Goal: Task Accomplishment & Management: Use online tool/utility

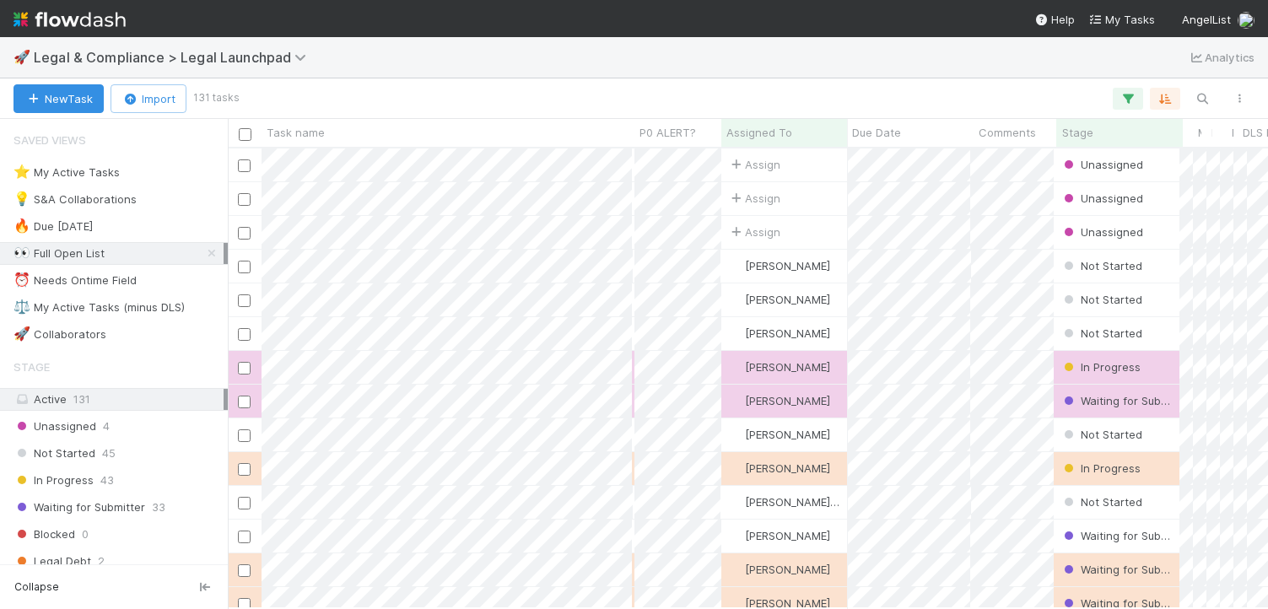
scroll to position [0, 1]
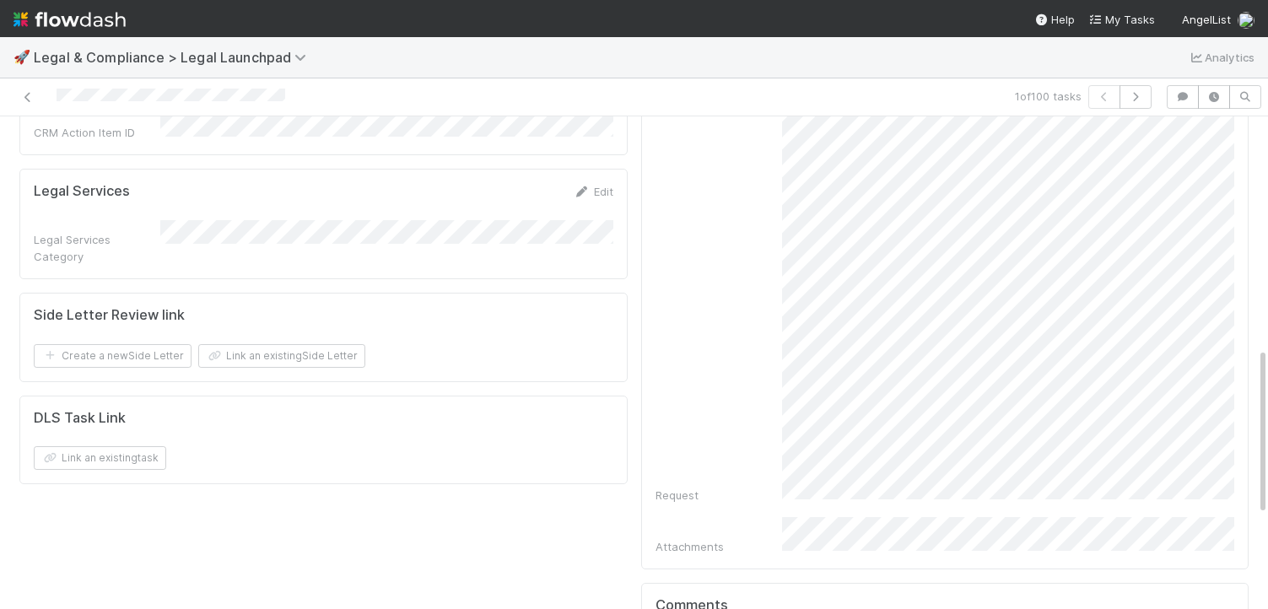
scroll to position [716, 0]
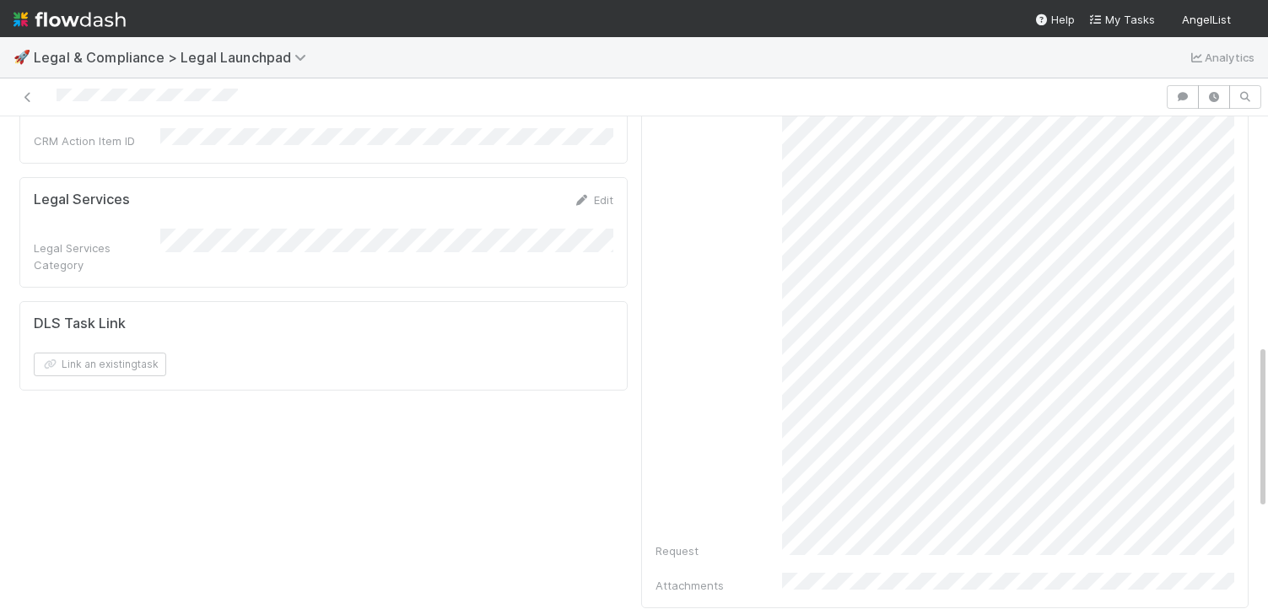
scroll to position [690, 0]
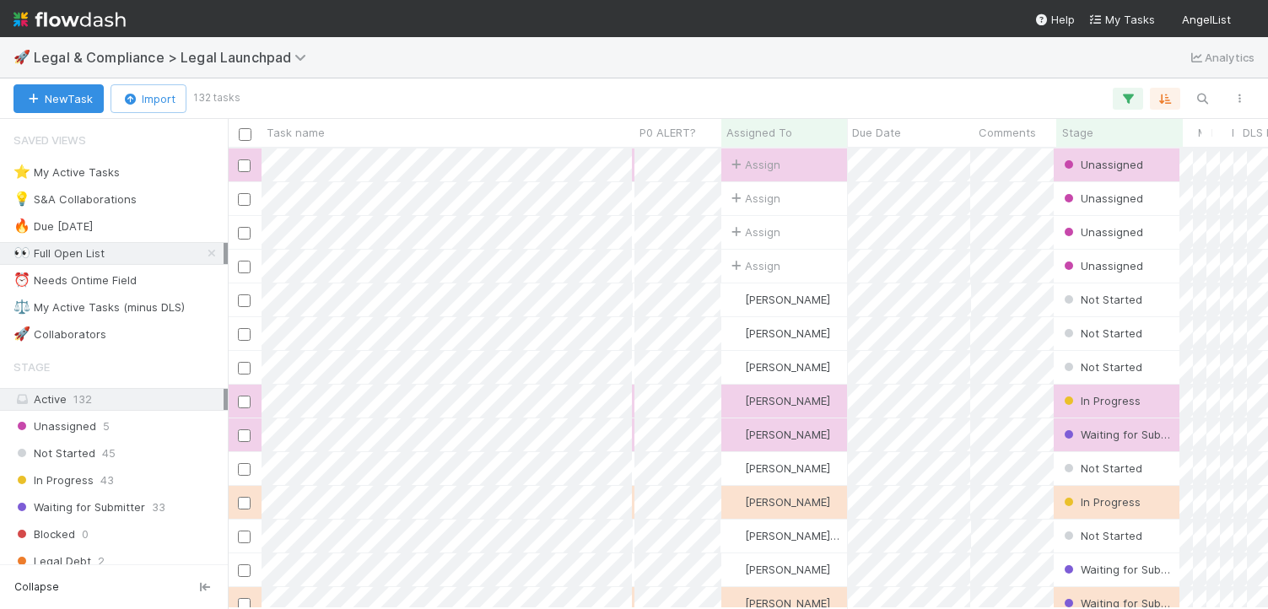
scroll to position [460, 1040]
click at [1217, 105] on button "button" at bounding box center [1202, 99] width 30 height 22
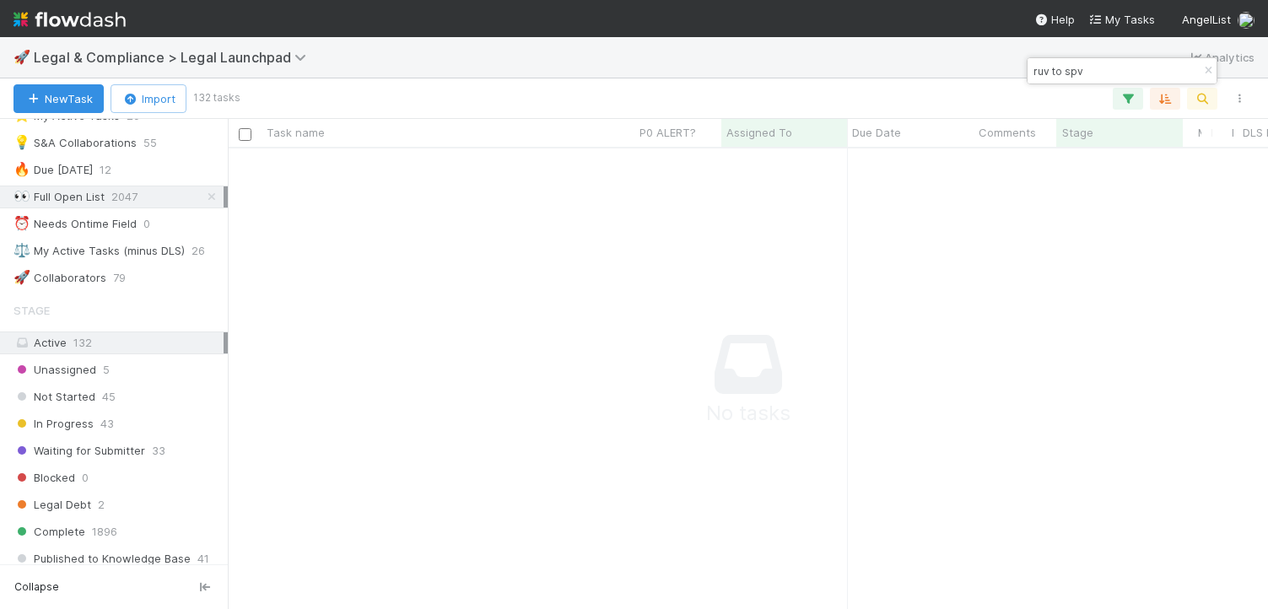
scroll to position [178, 0]
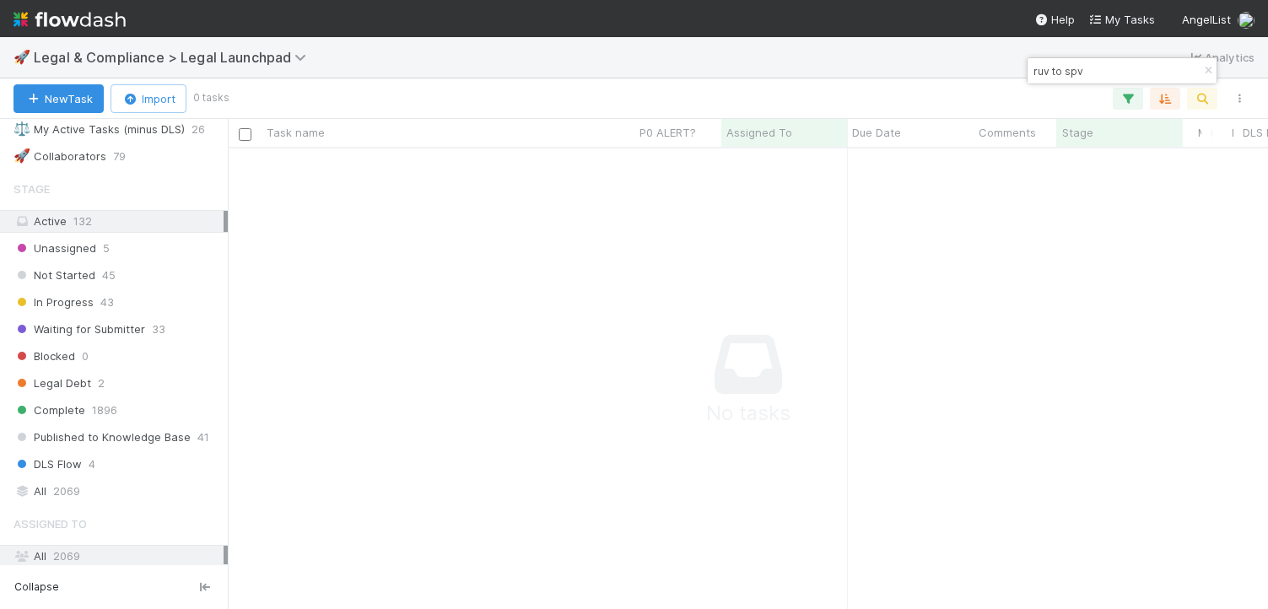
click at [54, 504] on div "Saved Views ⭐ My Active Tasks 26 💡 S&A Collaborations 55 🔥 Due Tomorrow 12 👀 Fu…" at bounding box center [114, 341] width 228 height 445
click at [50, 498] on div "All 2069" at bounding box center [118, 491] width 210 height 21
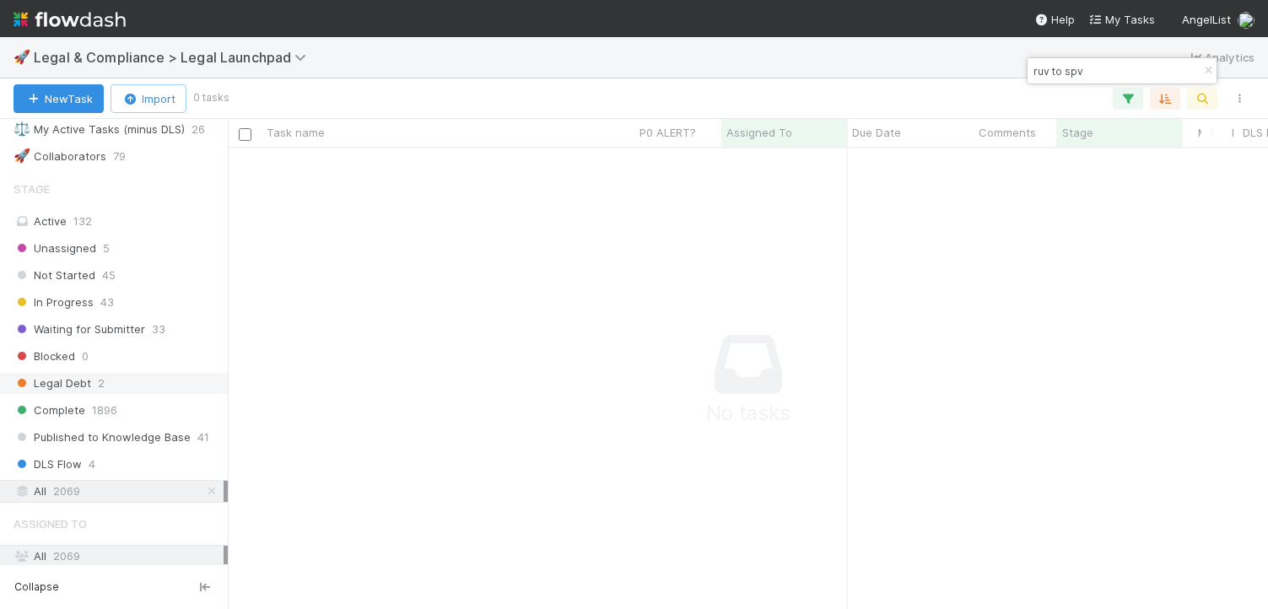
scroll to position [460, 1040]
click at [1071, 73] on input "ruv to spv" at bounding box center [1114, 71] width 169 height 20
type input "ruv spv"
click at [1242, 97] on icon "button" at bounding box center [1239, 99] width 17 height 10
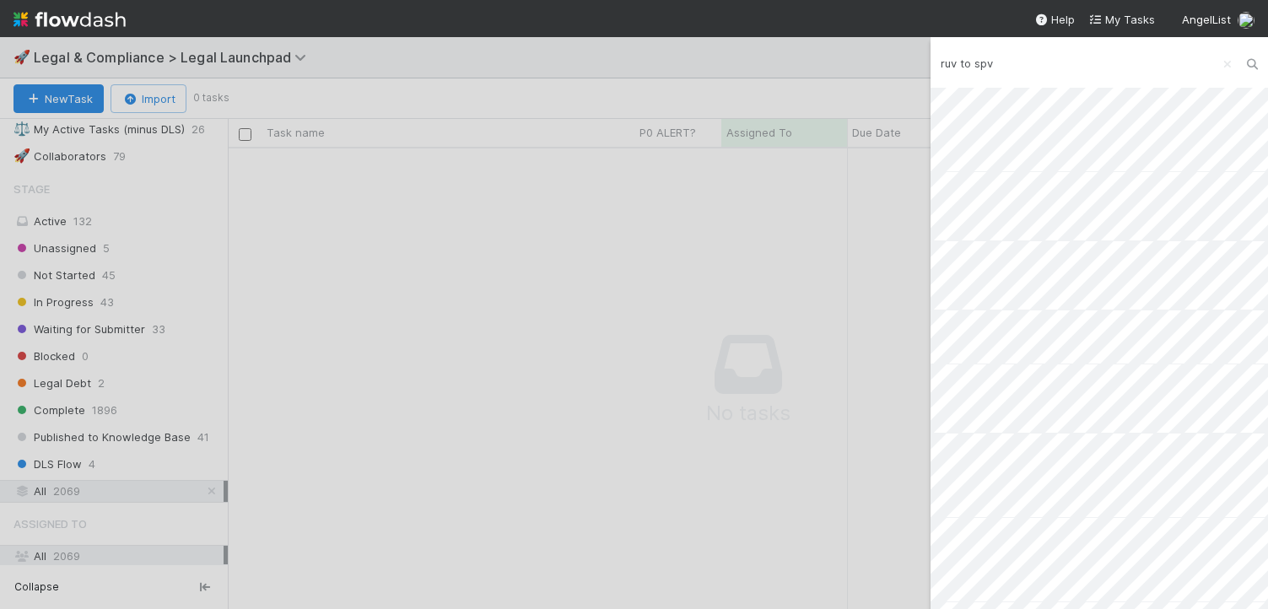
type input "ruv to spv"
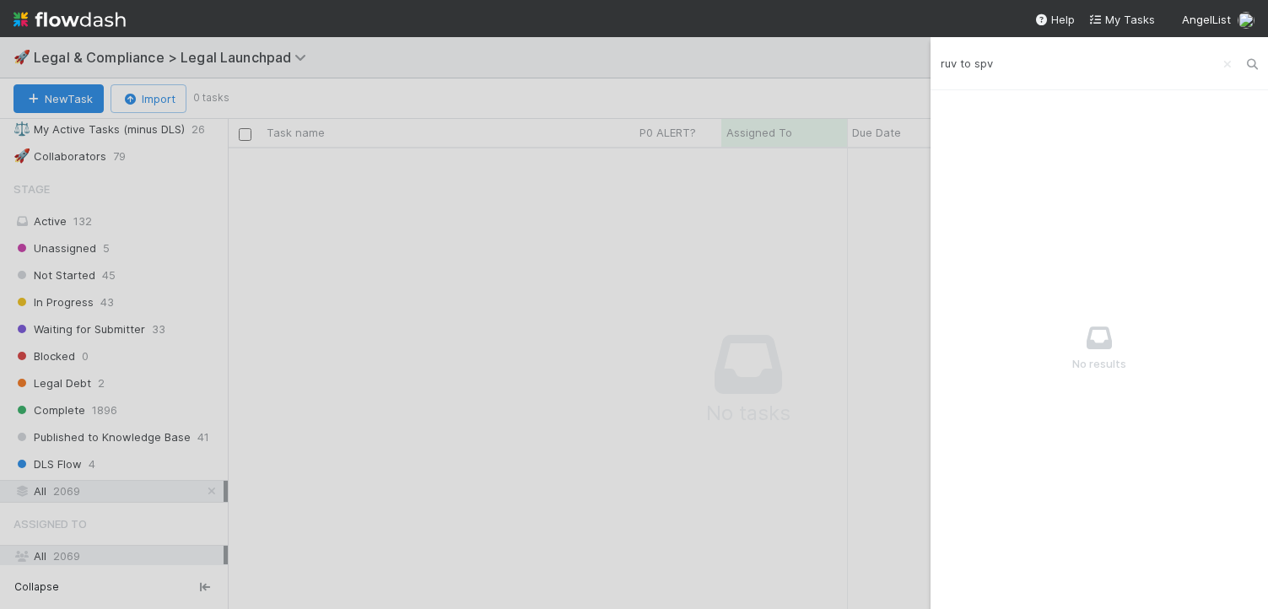
click at [971, 62] on input "ruv to spv" at bounding box center [1099, 63] width 337 height 29
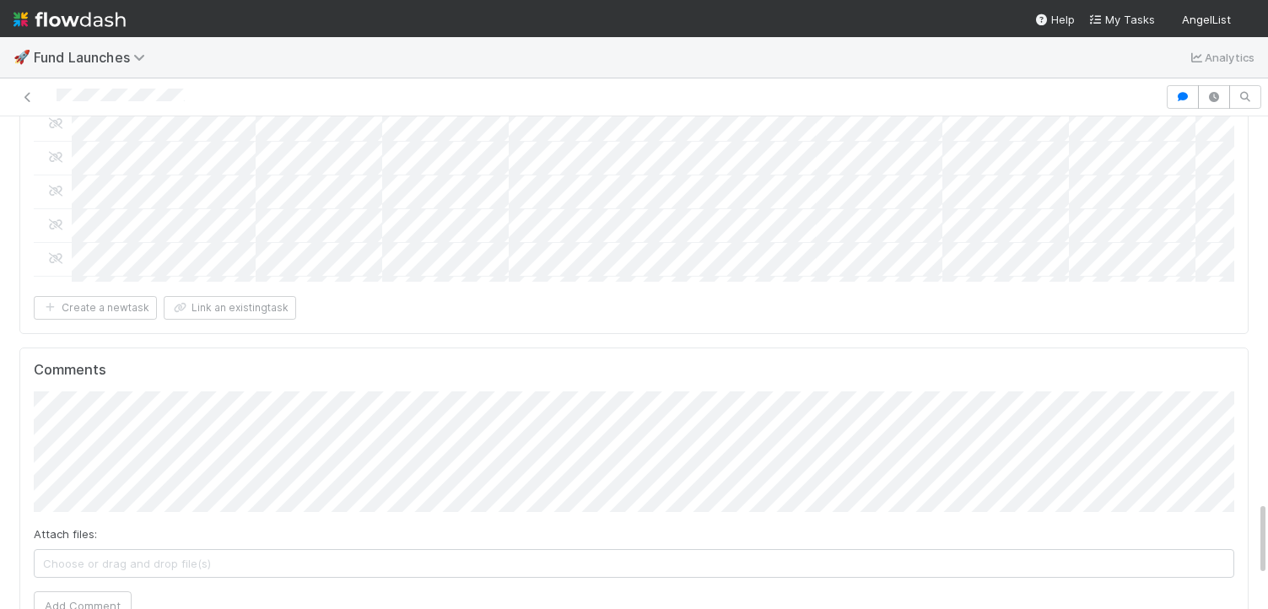
scroll to position [2441, 0]
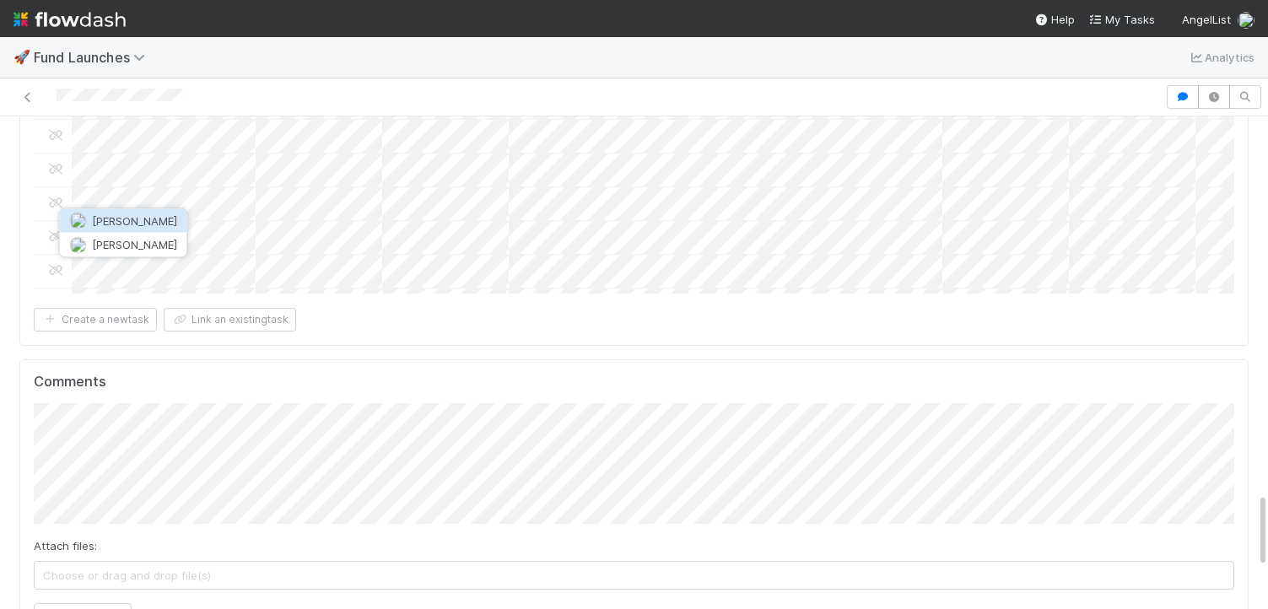
click at [130, 221] on span "[PERSON_NAME]" at bounding box center [134, 220] width 85 height 13
click at [168, 245] on span "Catherine Nguyen" at bounding box center [134, 244] width 85 height 13
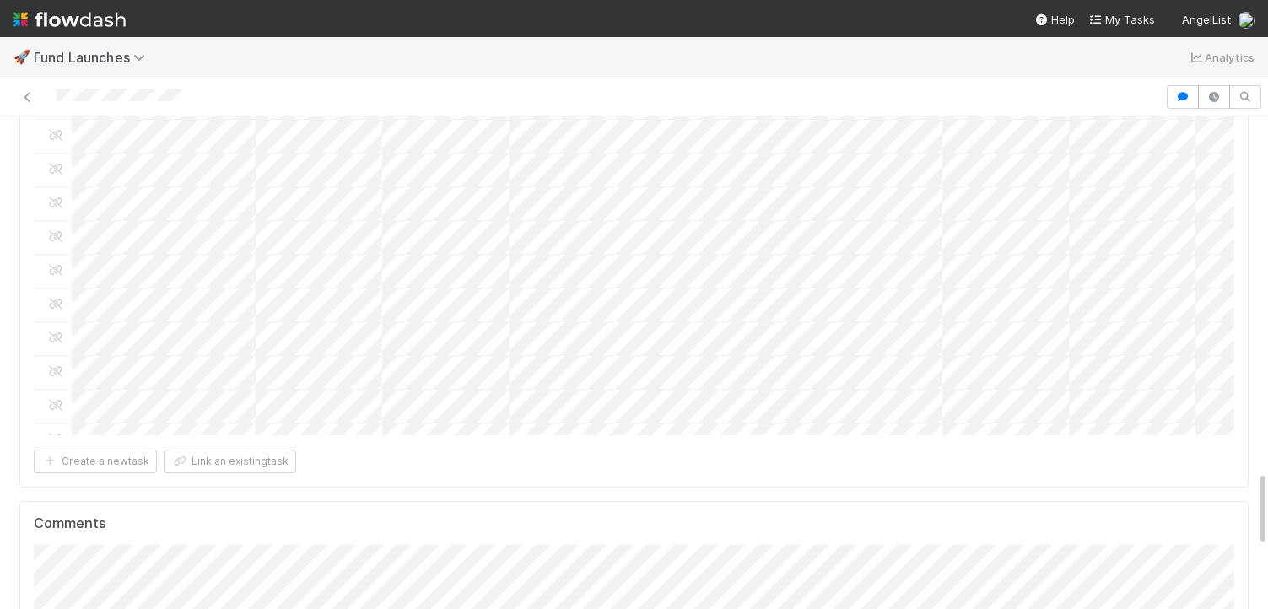
scroll to position [2416, 0]
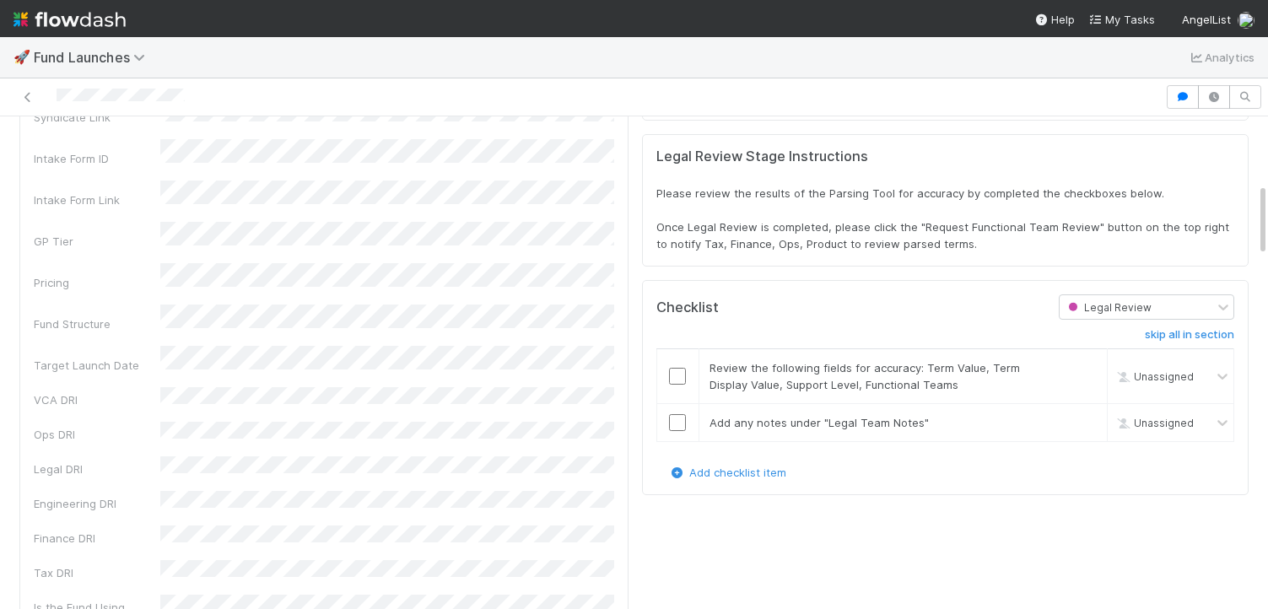
scroll to position [409, 0]
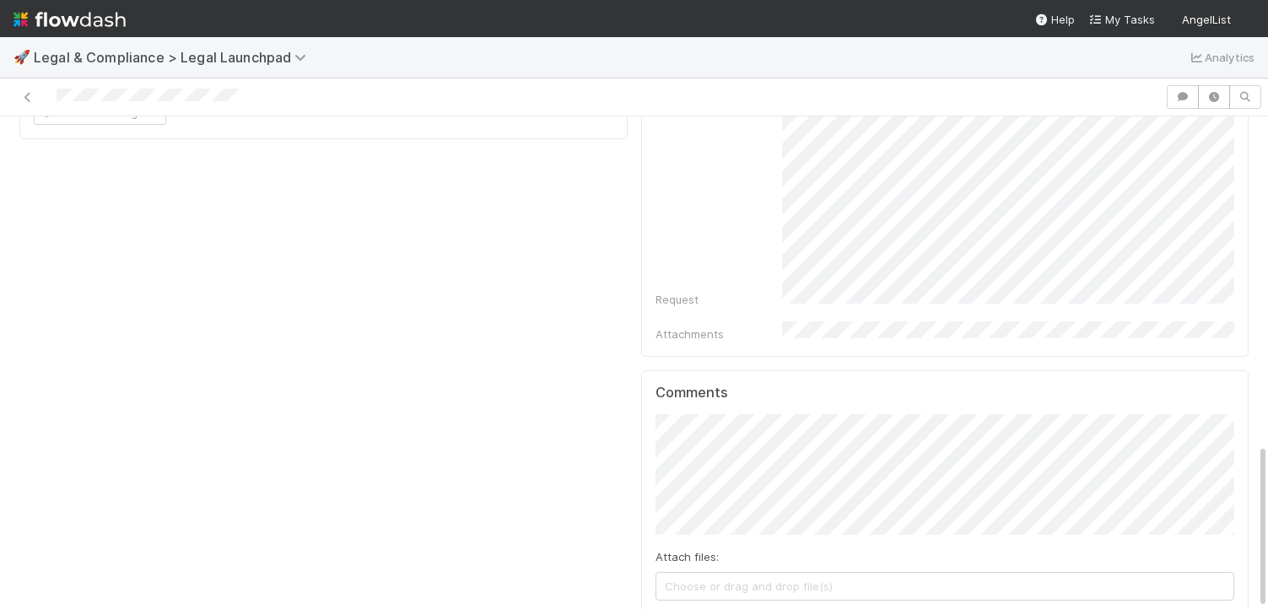
scroll to position [977, 0]
